Goal: Task Accomplishment & Management: Manage account settings

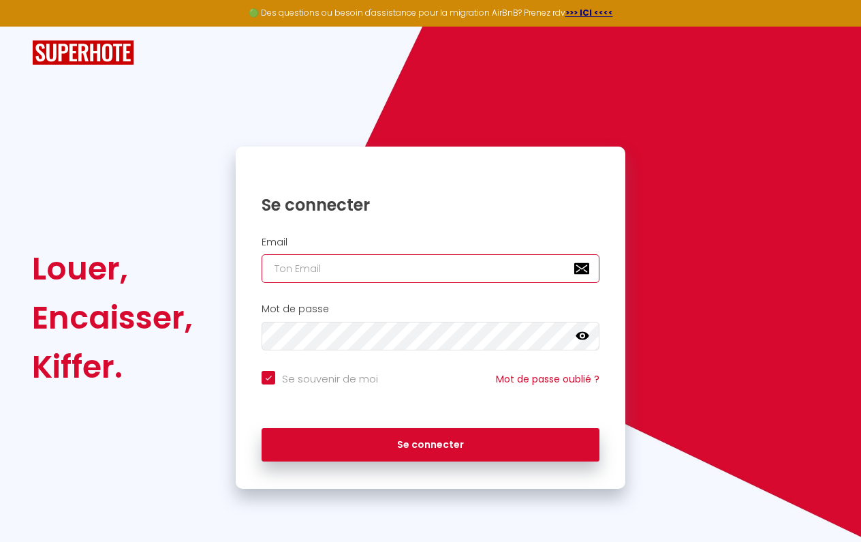
type input "[EMAIL_ADDRESS][DOMAIN_NAME]"
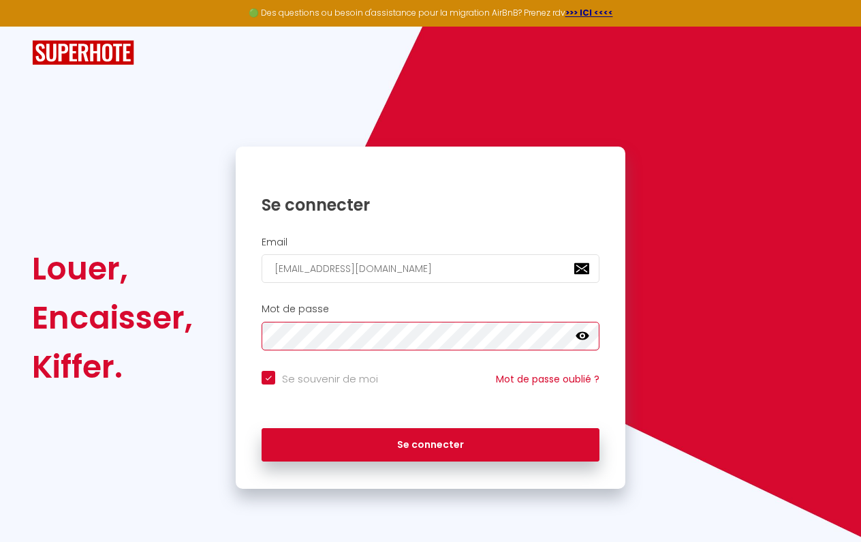
click at [431, 442] on button "Se connecter" at bounding box center [431, 445] width 338 height 34
checkbox input "true"
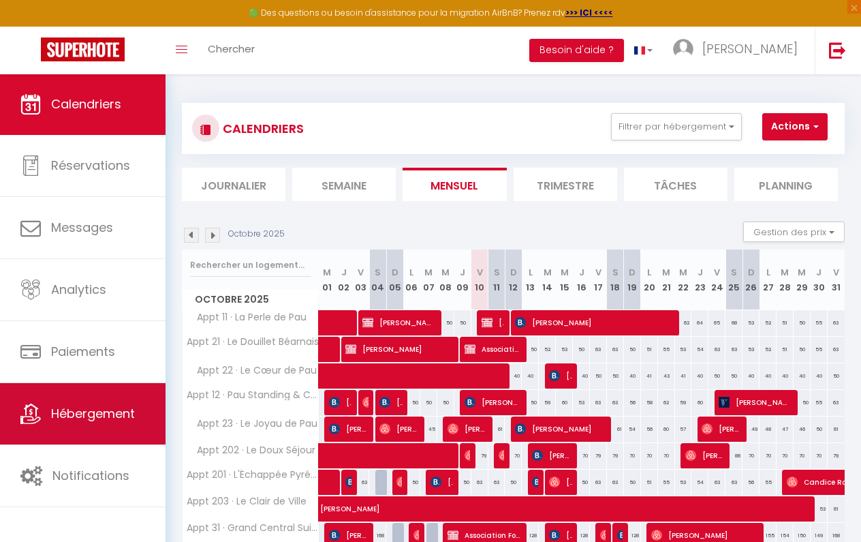
click at [97, 395] on link "Hébergement" at bounding box center [83, 413] width 166 height 61
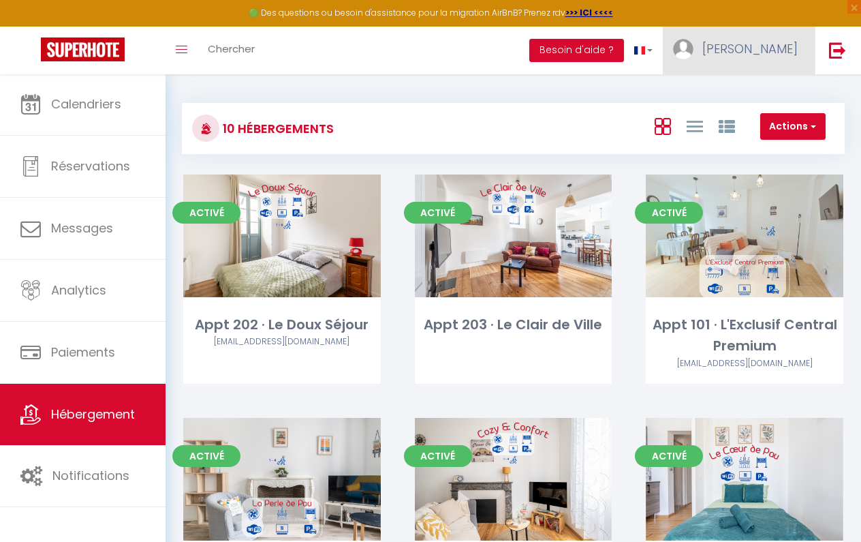
click at [782, 61] on link "[PERSON_NAME]" at bounding box center [739, 51] width 152 height 48
click at [752, 97] on link "Paramètres" at bounding box center [760, 94] width 101 height 23
select select "28"
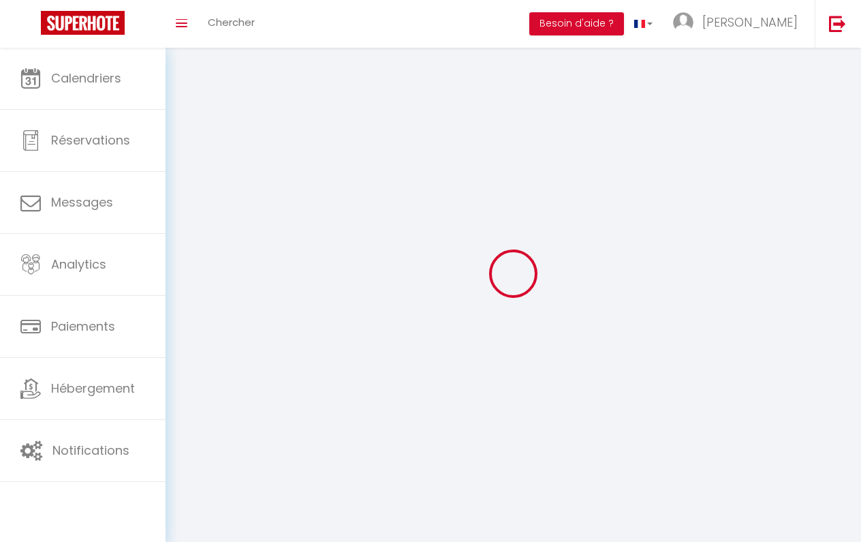
type input "BEVVcM3c9tAGEahIxhcWNDuJf"
type input "8dWffGCf1ihc4EGGWjY3PW15c"
type input "[URL][DOMAIN_NAME]"
select select "fr"
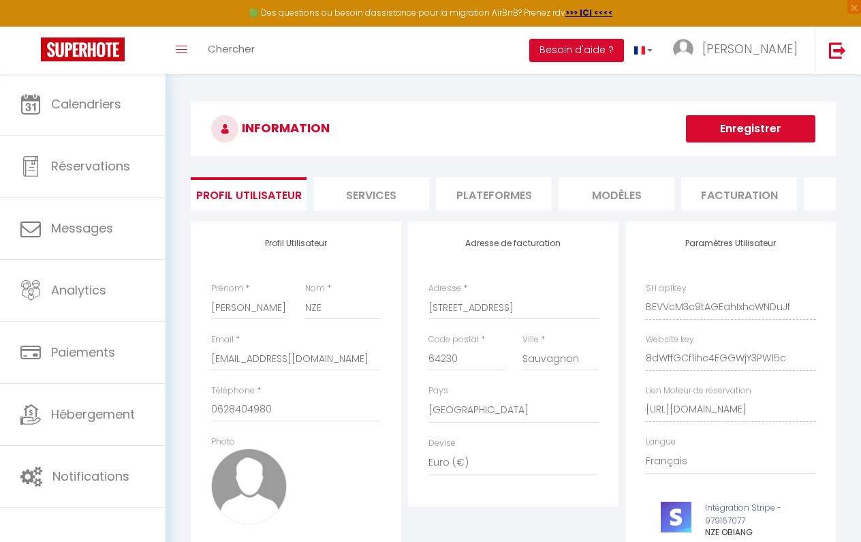
click at [526, 206] on li "Plateformes" at bounding box center [494, 193] width 116 height 33
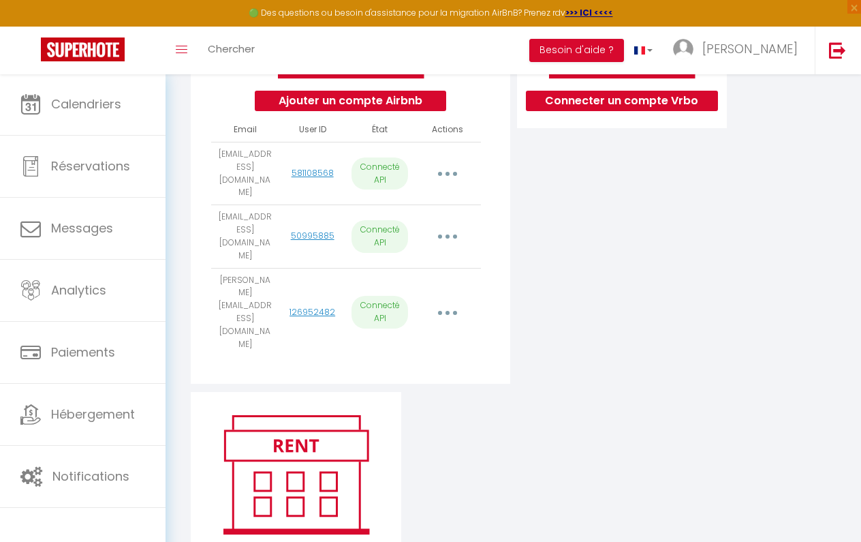
scroll to position [285, 0]
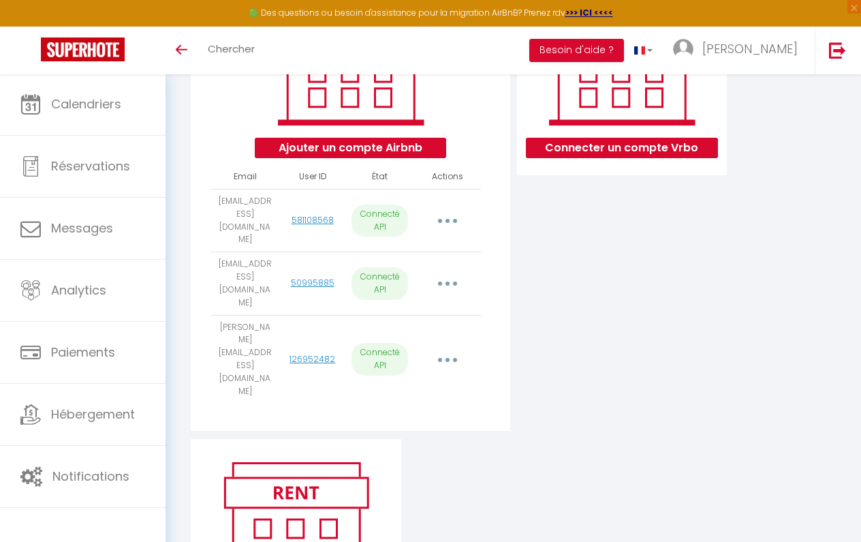
scroll to position [242, 0]
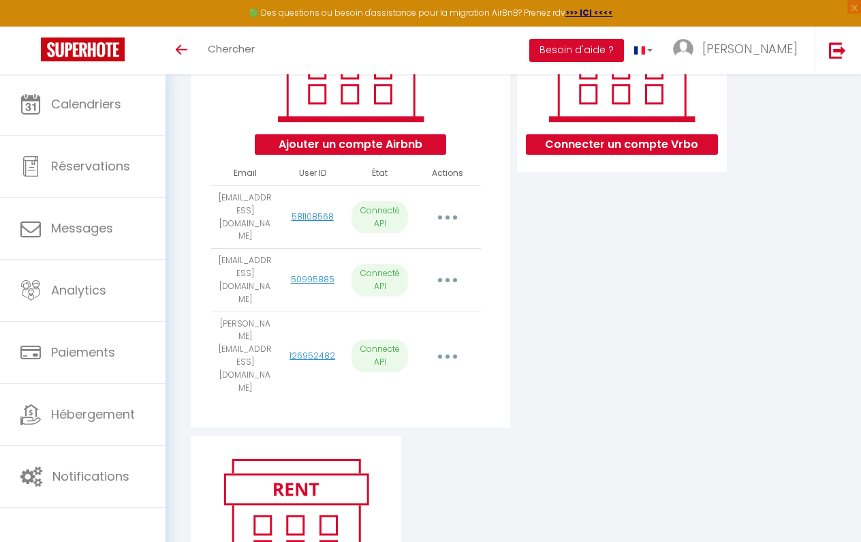
click at [457, 267] on button "button" at bounding box center [447, 280] width 36 height 26
click at [414, 351] on link "Reconnecter le compte" at bounding box center [386, 362] width 151 height 23
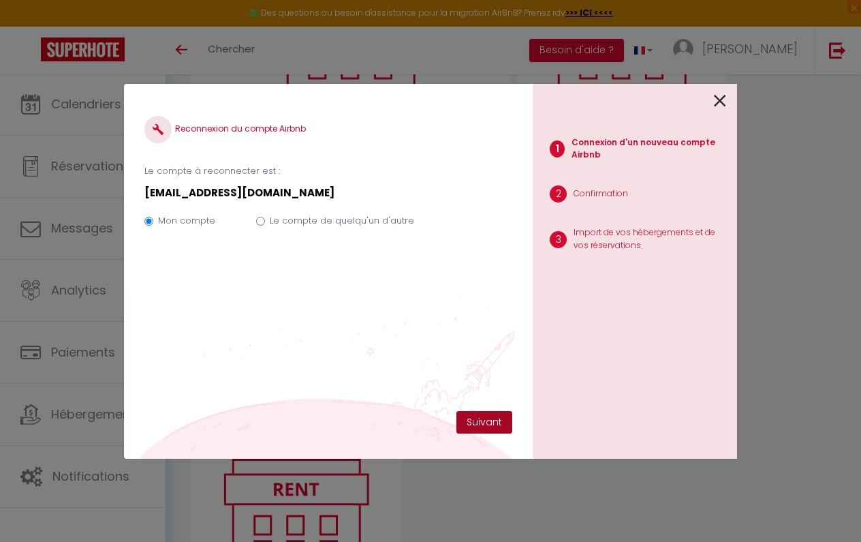
click at [479, 421] on button "Suivant" at bounding box center [485, 422] width 56 height 23
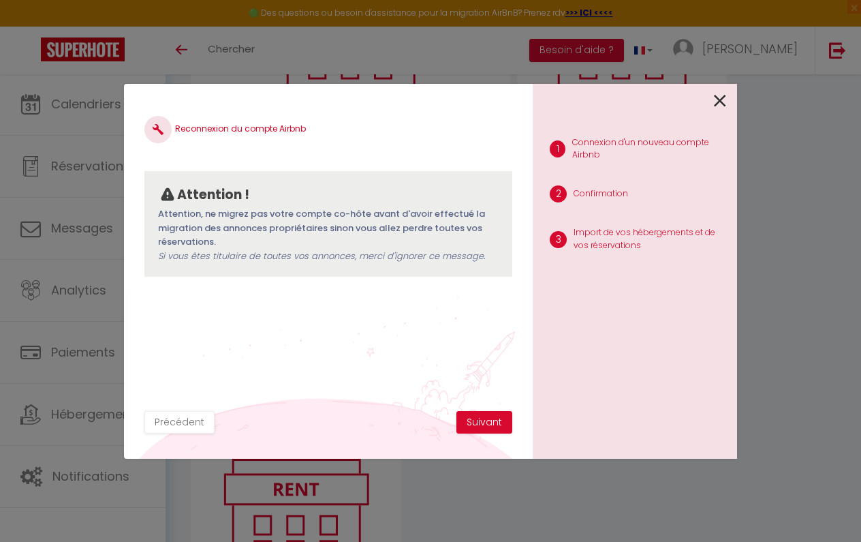
click at [479, 421] on button "Suivant" at bounding box center [485, 422] width 56 height 23
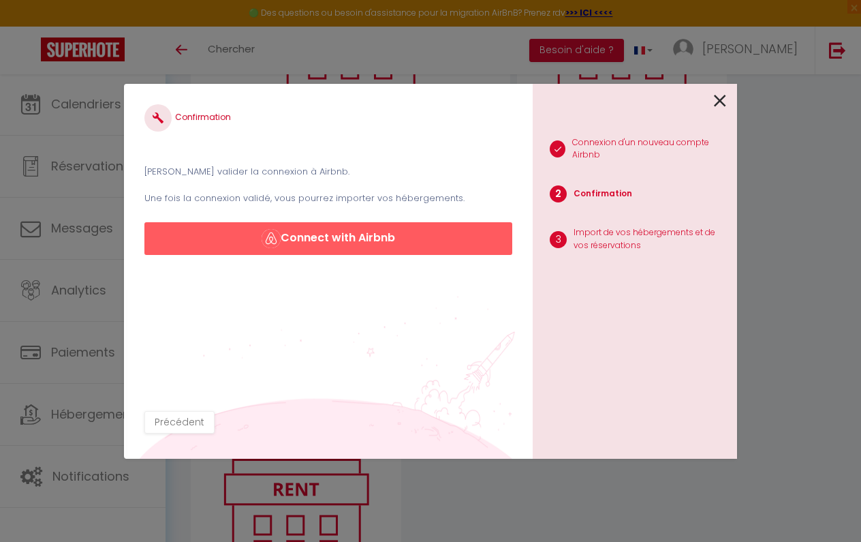
click at [374, 230] on button "Connect with Airbnb" at bounding box center [328, 238] width 368 height 33
click at [372, 232] on button "Connect with Airbnb" at bounding box center [328, 238] width 368 height 33
click at [353, 235] on button "Connect with Airbnb" at bounding box center [328, 238] width 368 height 33
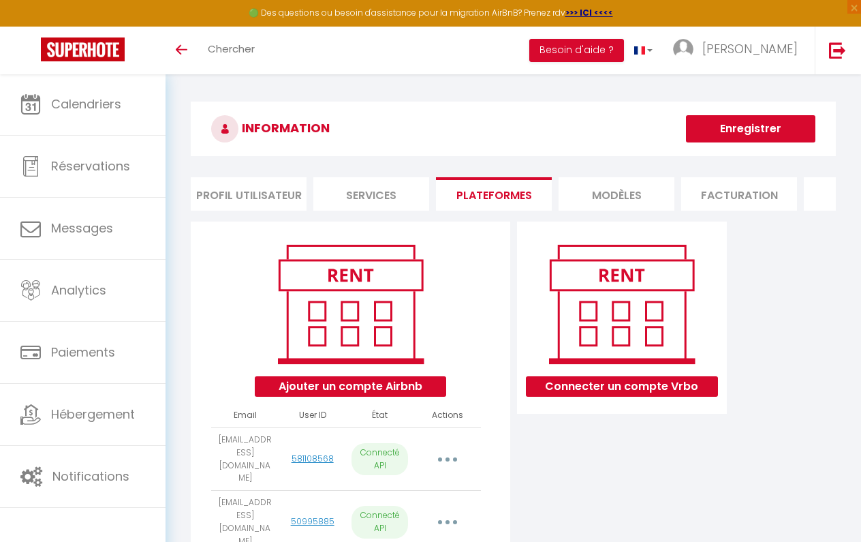
scroll to position [242, 0]
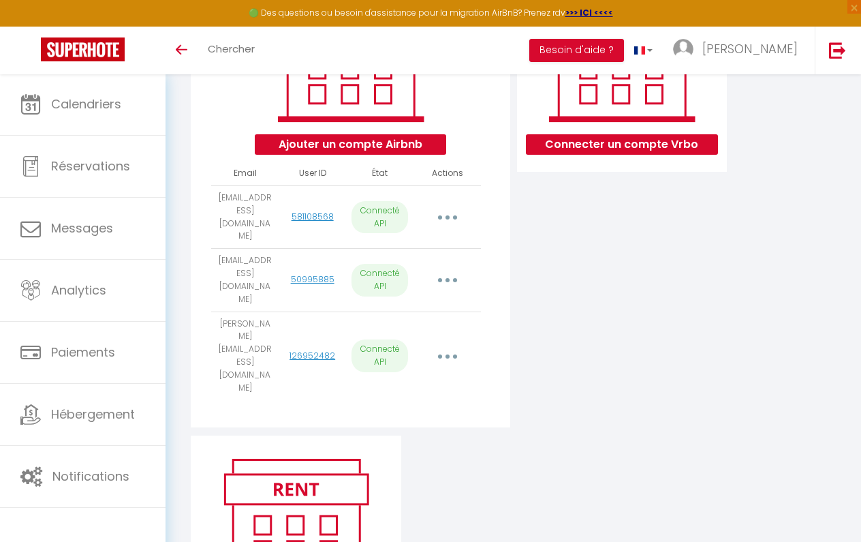
click at [448, 278] on icon "button" at bounding box center [448, 280] width 4 height 4
click at [388, 351] on link "Reconnecter le compte" at bounding box center [386, 362] width 151 height 23
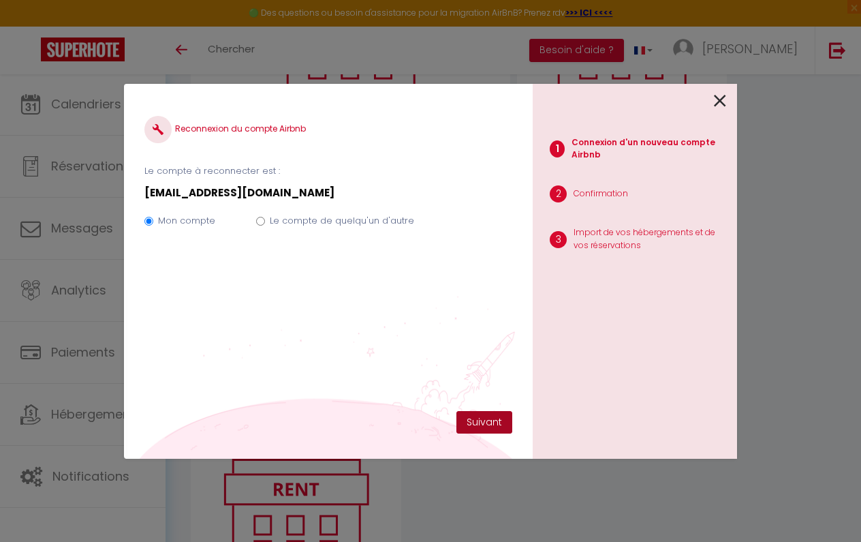
click at [480, 421] on button "Suivant" at bounding box center [485, 422] width 56 height 23
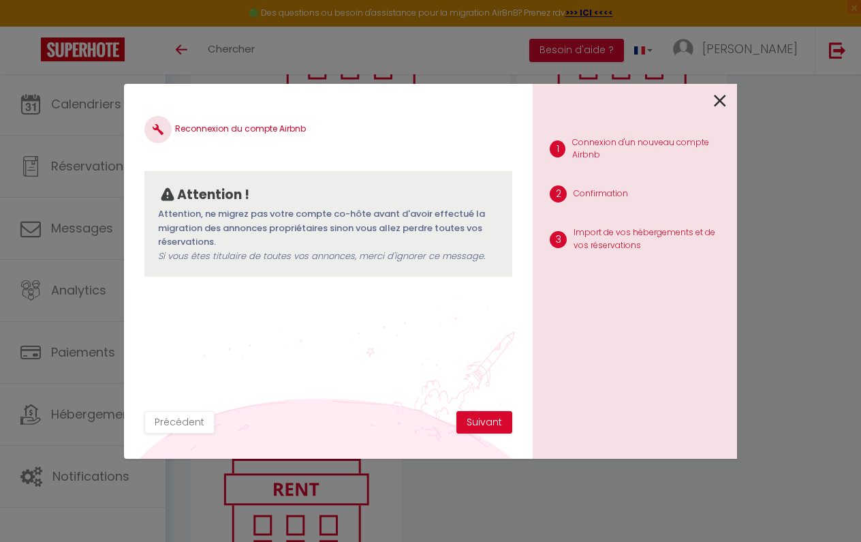
click at [480, 421] on button "Suivant" at bounding box center [485, 422] width 56 height 23
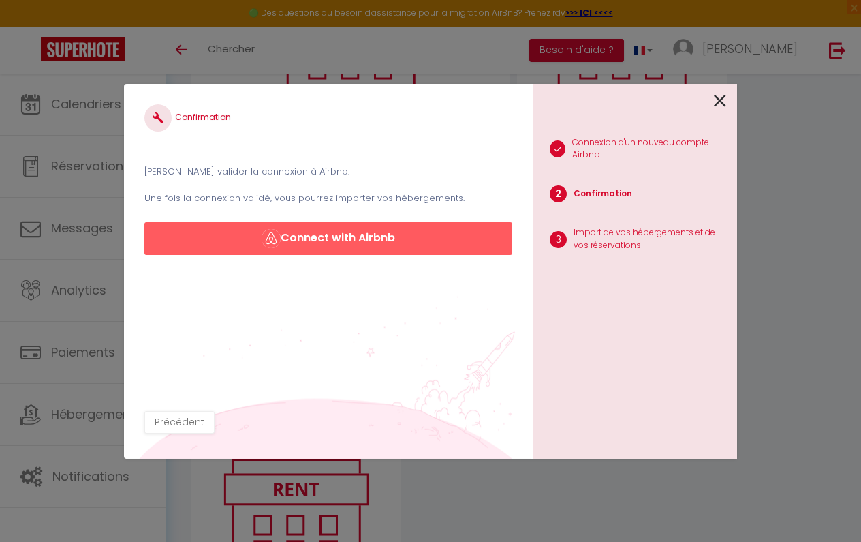
click at [366, 240] on button "Connect with Airbnb" at bounding box center [328, 238] width 368 height 33
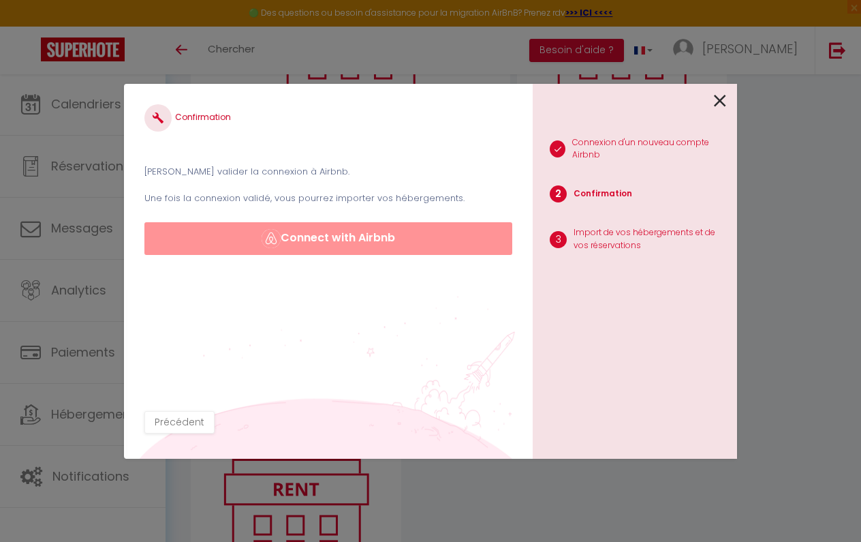
click at [366, 240] on button "Connect with Airbnb" at bounding box center [328, 238] width 368 height 33
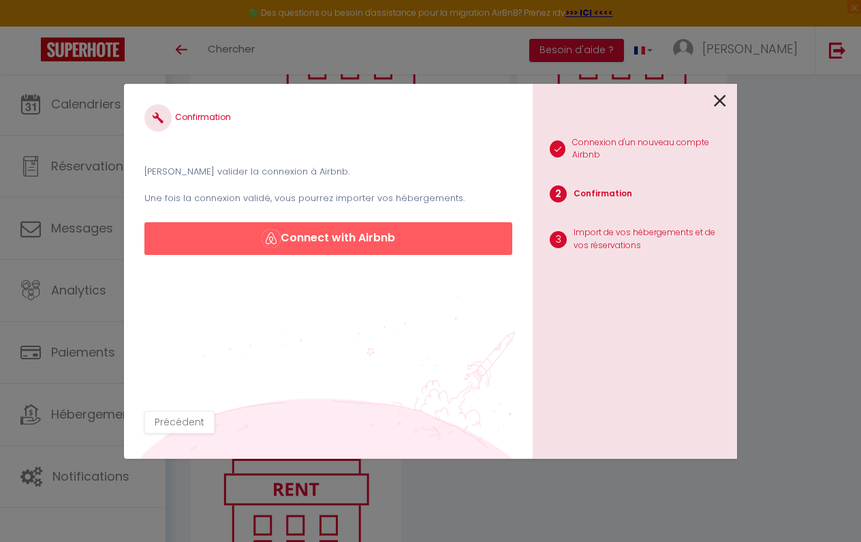
click at [366, 240] on button "Connect with Airbnb" at bounding box center [328, 238] width 368 height 33
click at [722, 97] on icon at bounding box center [720, 101] width 12 height 20
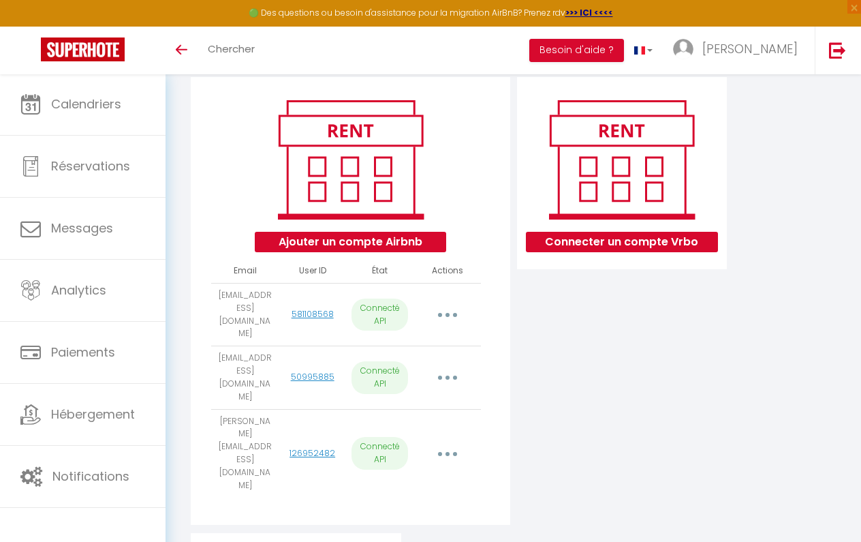
scroll to position [127, 0]
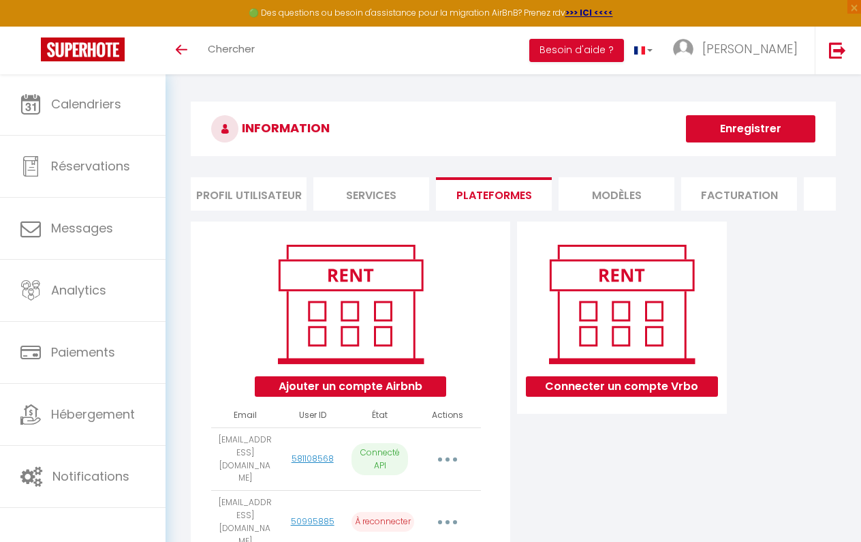
scroll to position [127, 0]
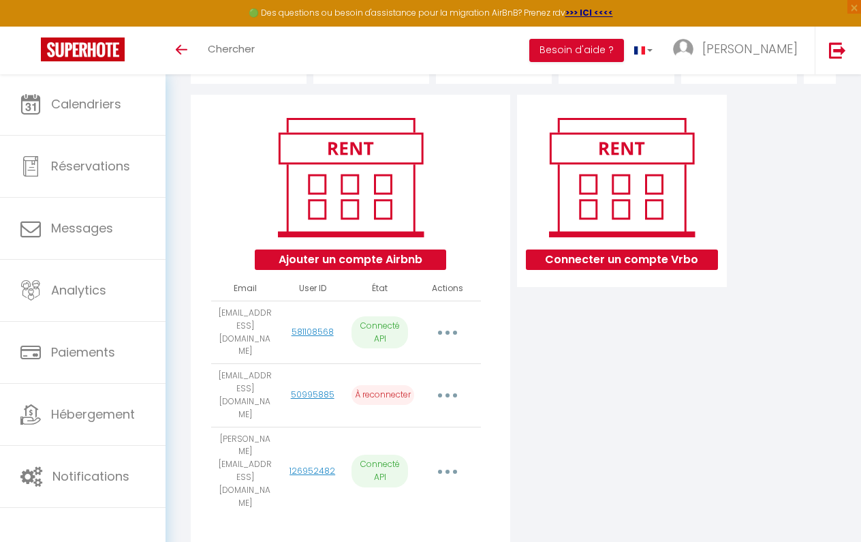
click at [442, 382] on button "button" at bounding box center [447, 395] width 36 height 26
click at [408, 466] on link "Reconnecter le compte" at bounding box center [386, 477] width 151 height 23
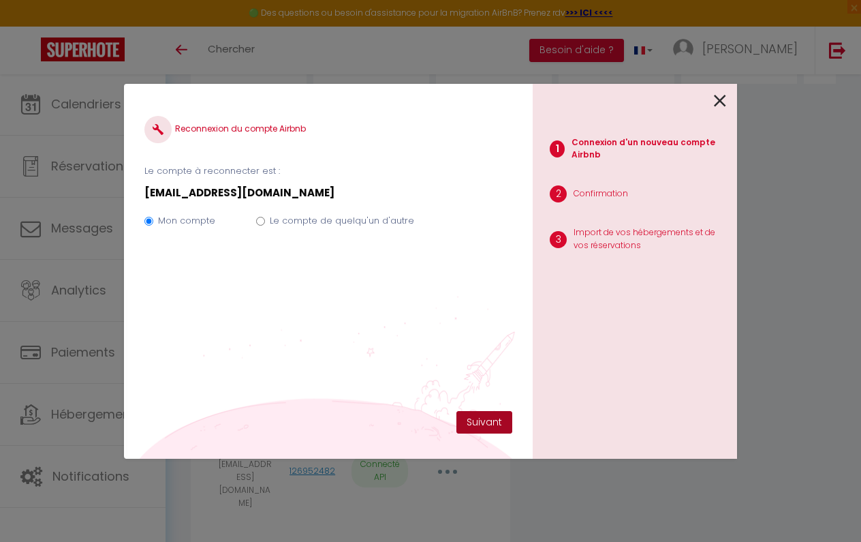
click at [474, 420] on button "Suivant" at bounding box center [485, 422] width 56 height 23
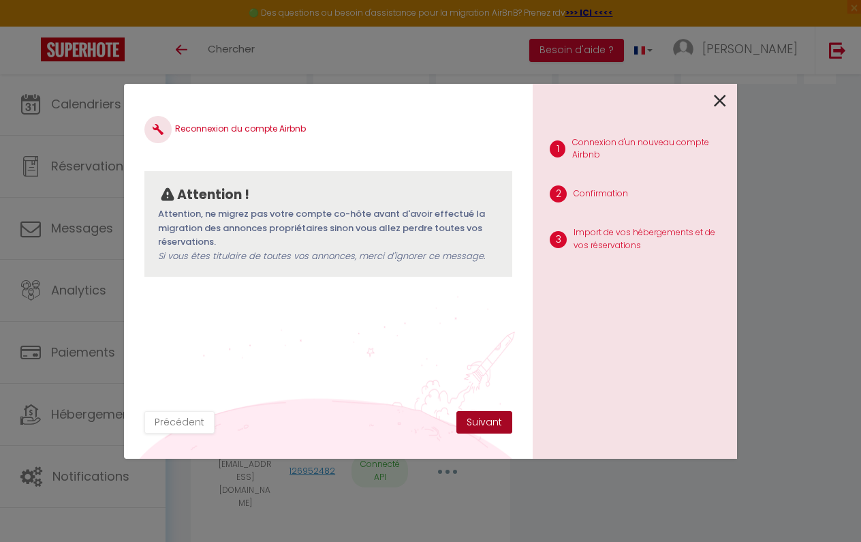
click at [481, 420] on button "Suivant" at bounding box center [485, 422] width 56 height 23
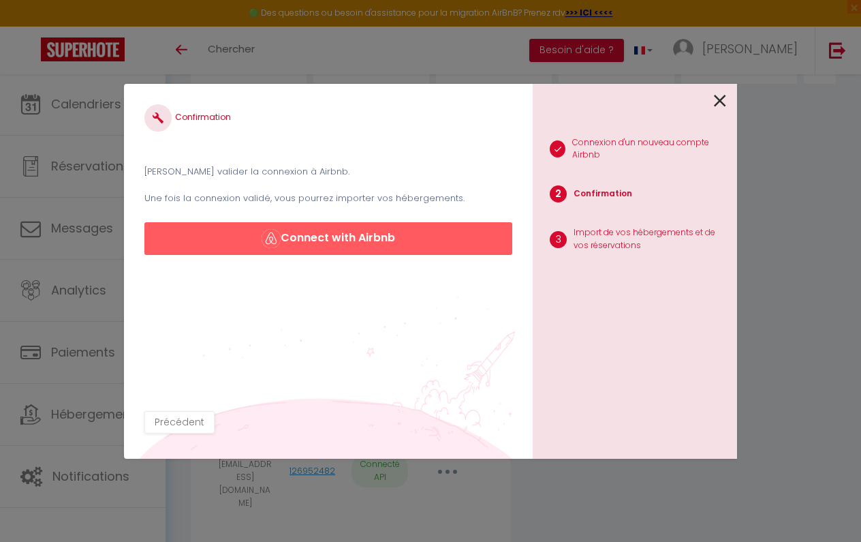
click at [362, 239] on button "Connect with Airbnb" at bounding box center [328, 238] width 368 height 33
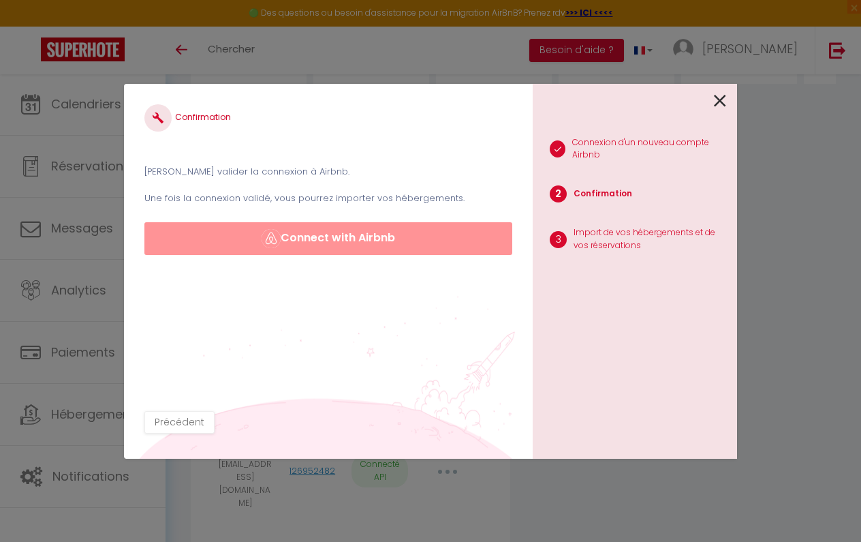
click at [362, 239] on button "Connect with Airbnb" at bounding box center [328, 238] width 368 height 33
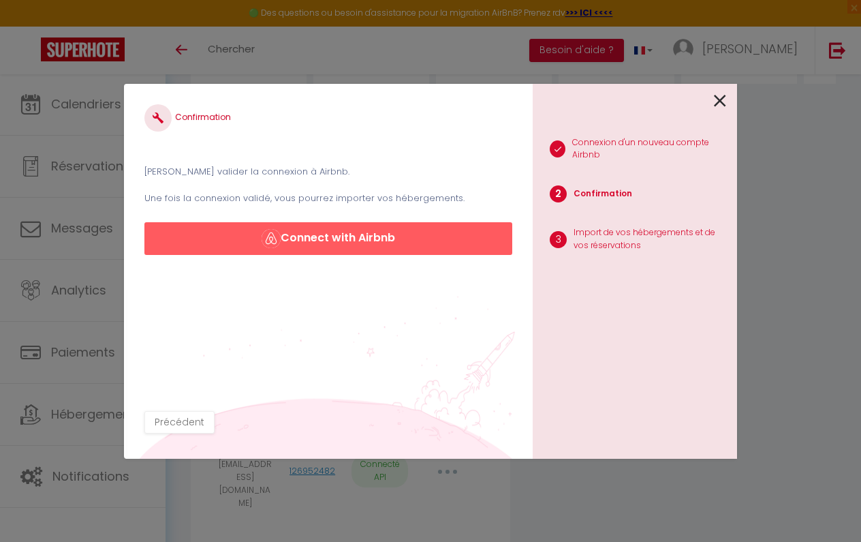
click at [722, 102] on icon at bounding box center [720, 101] width 12 height 20
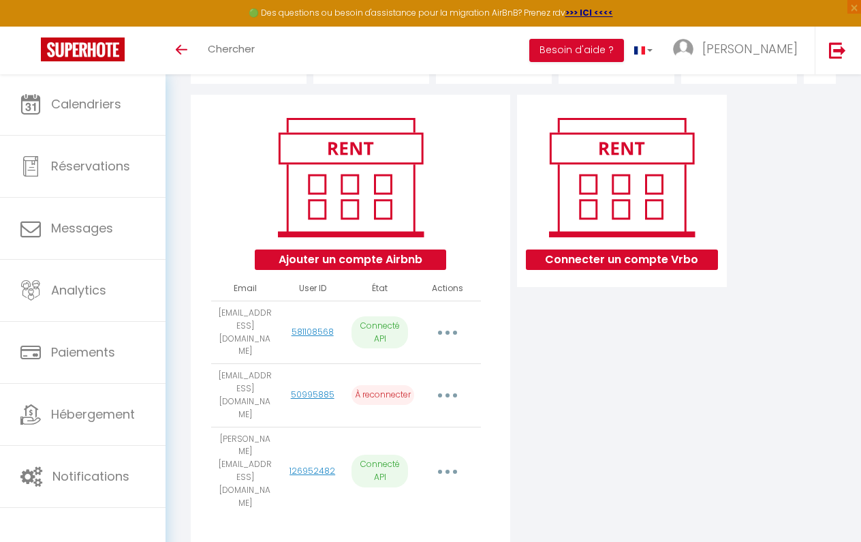
click at [453, 382] on button "button" at bounding box center [447, 395] width 36 height 26
click at [531, 379] on div "Connecter un compte Vrbo" at bounding box center [622, 323] width 217 height 456
